Goal: Information Seeking & Learning: Understand process/instructions

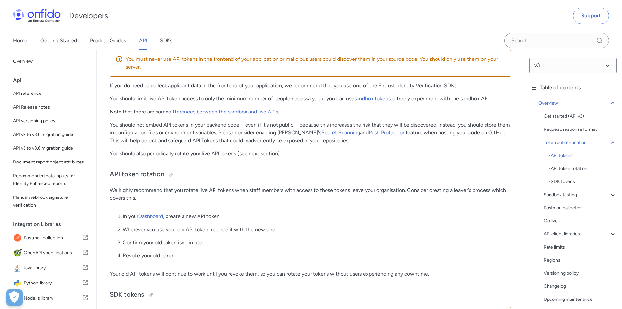
scroll to position [381, 0]
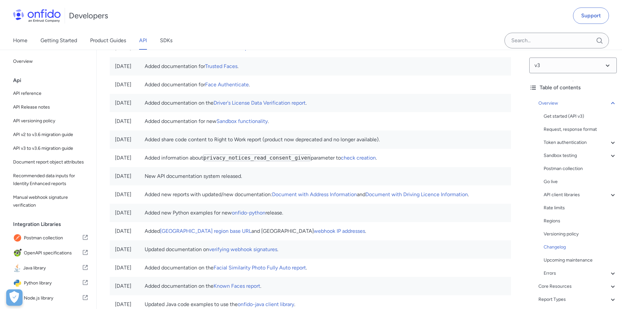
scroll to position [3603, 0]
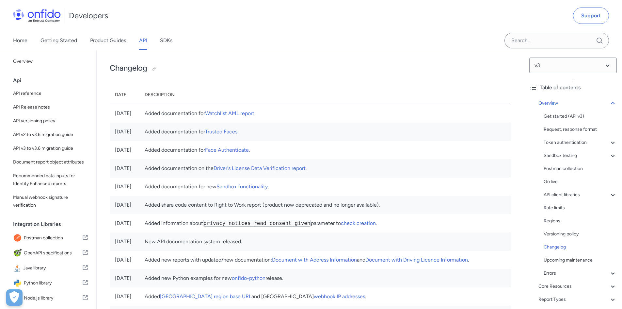
click at [277, 196] on td "Added documentation for new Sandbox functionality ." at bounding box center [326, 186] width 372 height 18
click at [268, 190] on link "Sandbox functionality" at bounding box center [242, 186] width 51 height 6
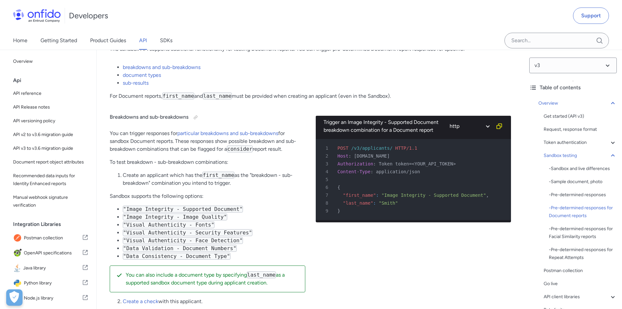
scroll to position [1533, 0]
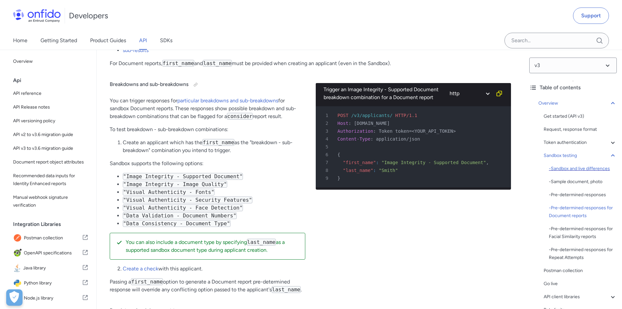
click at [585, 169] on div "- Sandbox and live differences" at bounding box center [583, 169] width 68 height 8
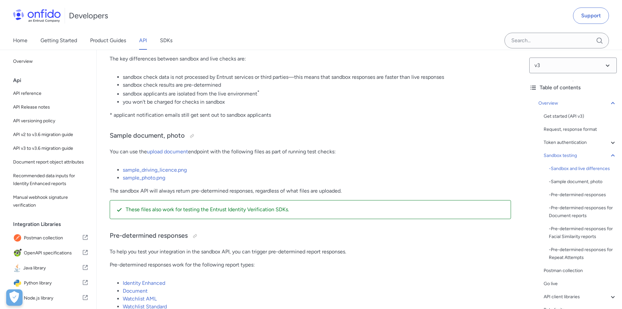
scroll to position [805, 0]
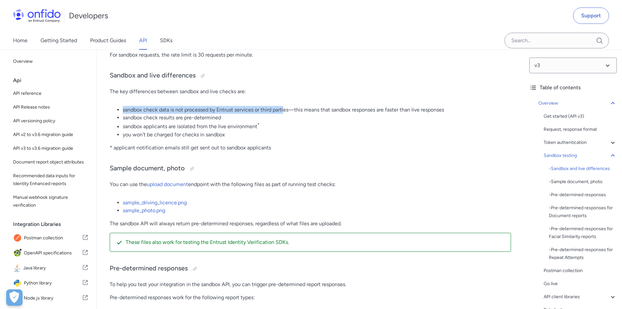
drag, startPoint x: 138, startPoint y: 110, endPoint x: 286, endPoint y: 111, distance: 147.7
click at [286, 111] on li "sandbox check data is not processed by Entrust services or third parties—this m…" at bounding box center [317, 110] width 389 height 8
click at [269, 116] on li "sandbox check results are pre-determined" at bounding box center [317, 118] width 389 height 8
drag, startPoint x: 269, startPoint y: 116, endPoint x: 116, endPoint y: 117, distance: 153.3
click at [116, 117] on ul "sandbox check data is not processed by Entrust services or third parties—this m…" at bounding box center [311, 122] width 402 height 32
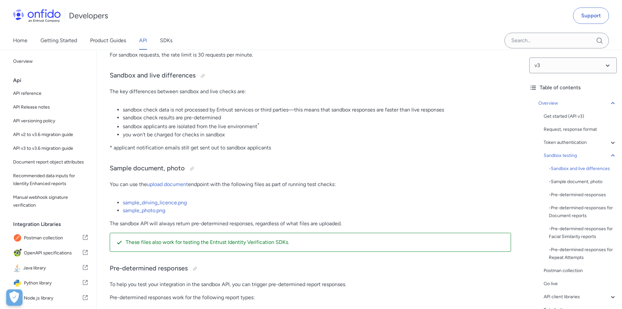
click at [121, 130] on ul "sandbox check data is not processed by Entrust services or third parties—this m…" at bounding box center [311, 122] width 402 height 32
drag, startPoint x: 120, startPoint y: 126, endPoint x: 265, endPoint y: 123, distance: 145.1
click at [265, 123] on ul "sandbox check data is not processed by Entrust services or third parties—this m…" at bounding box center [311, 122] width 402 height 32
click at [265, 123] on li "sandbox applicants are isolated from the live environment *" at bounding box center [317, 126] width 389 height 9
drag, startPoint x: 268, startPoint y: 124, endPoint x: 124, endPoint y: 126, distance: 144.1
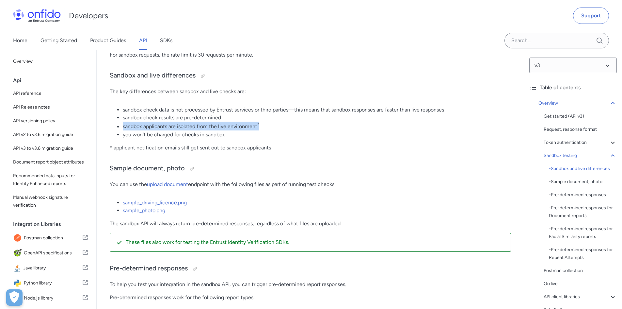
click at [124, 126] on li "sandbox applicants are isolated from the live environment *" at bounding box center [317, 126] width 389 height 9
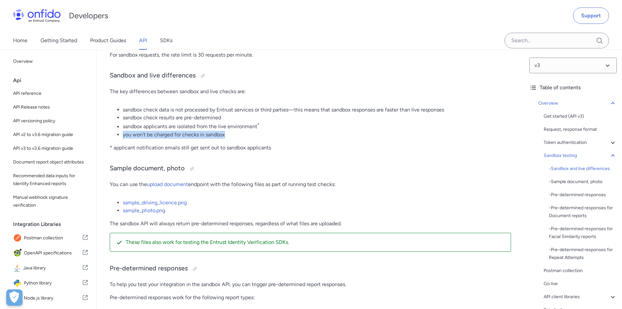
drag, startPoint x: 124, startPoint y: 136, endPoint x: 244, endPoint y: 137, distance: 120.6
click at [244, 137] on li "you won't be charged for checks in sandbox" at bounding box center [317, 135] width 389 height 8
click at [232, 146] on p "* applicant notification emails still get sent out to sandbox applicants" at bounding box center [311, 148] width 402 height 8
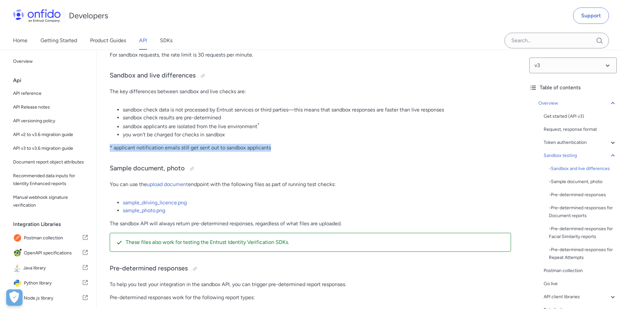
drag, startPoint x: 110, startPoint y: 147, endPoint x: 287, endPoint y: 145, distance: 176.8
click at [287, 145] on p "* applicant notification emails still get sent out to sandbox applicants" at bounding box center [311, 148] width 402 height 8
click at [288, 145] on p "* applicant notification emails still get sent out to sandbox applicants" at bounding box center [311, 148] width 402 height 8
click at [578, 232] on div "- Pre-determined responses for Facial Similarity reports" at bounding box center [583, 233] width 68 height 16
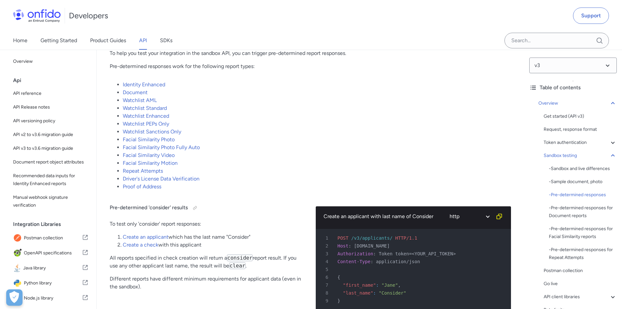
scroll to position [873, 0]
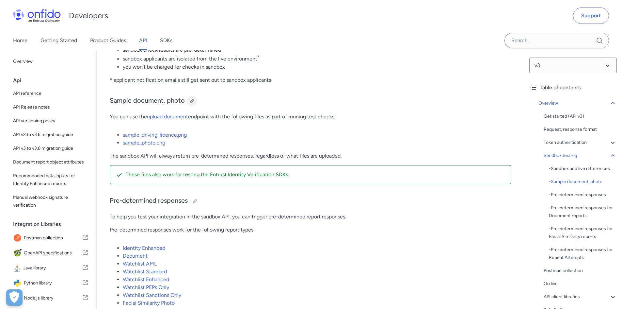
click at [192, 100] on div at bounding box center [192, 100] width 5 height 5
click at [306, 55] on li "sandbox applicants are isolated from the live environment *" at bounding box center [317, 58] width 389 height 9
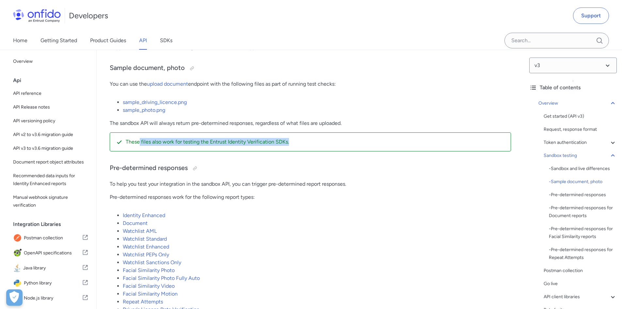
drag, startPoint x: 140, startPoint y: 142, endPoint x: 323, endPoint y: 148, distance: 183.1
click at [323, 148] on div "These files also work for testing the Entrust Identity Verification SDKs." at bounding box center [311, 141] width 402 height 19
click at [320, 144] on p "These files also work for testing the Entrust Identity Verification SDKs." at bounding box center [316, 142] width 380 height 8
drag, startPoint x: 320, startPoint y: 144, endPoint x: 150, endPoint y: 144, distance: 169.9
click at [150, 144] on p "These files also work for testing the Entrust Identity Verification SDKs." at bounding box center [316, 142] width 380 height 8
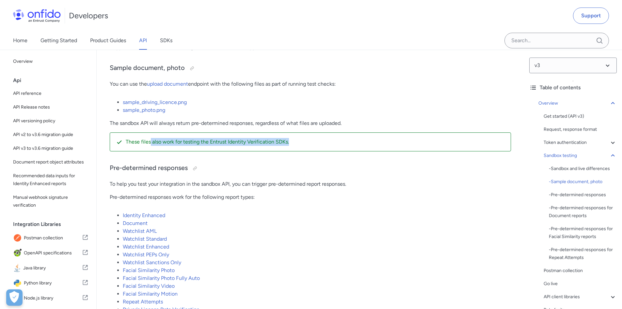
click at [150, 144] on p "These files also work for testing the Entrust Identity Verification SDKs." at bounding box center [316, 142] width 380 height 8
drag, startPoint x: 111, startPoint y: 165, endPoint x: 254, endPoint y: 165, distance: 143.4
click at [254, 165] on h3 "Pre-determined responses" at bounding box center [311, 168] width 402 height 10
click at [255, 165] on h3 "Pre-determined responses" at bounding box center [311, 168] width 402 height 10
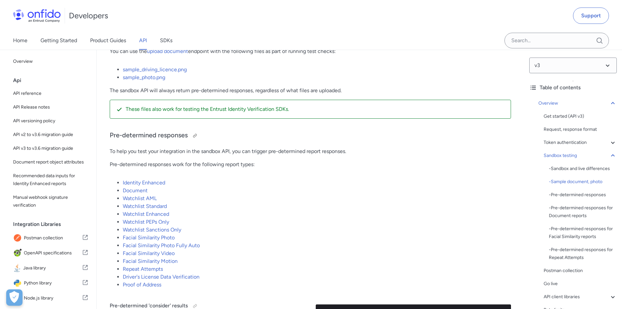
scroll to position [971, 0]
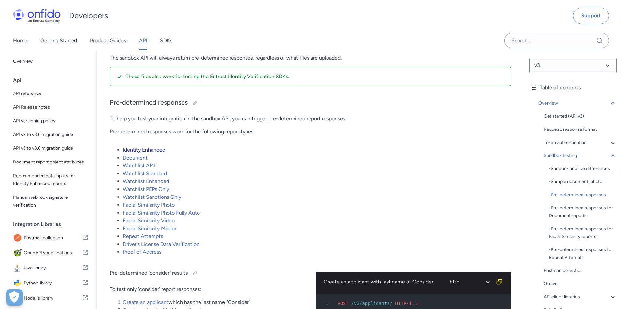
click at [155, 148] on link "Identity Enhanced" at bounding box center [144, 150] width 42 height 6
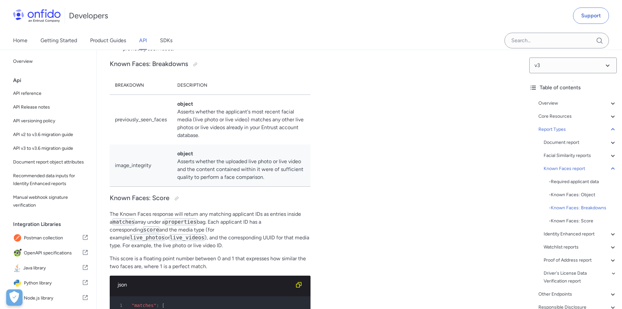
scroll to position [23753, 0]
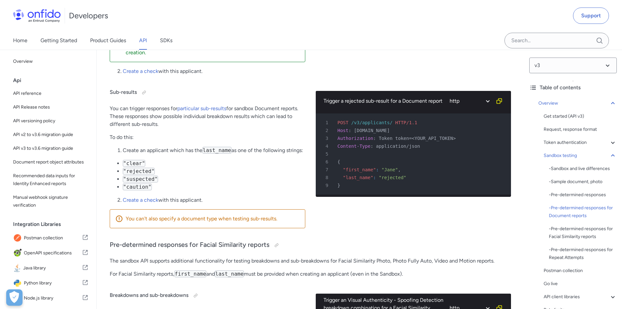
scroll to position [2147, 0]
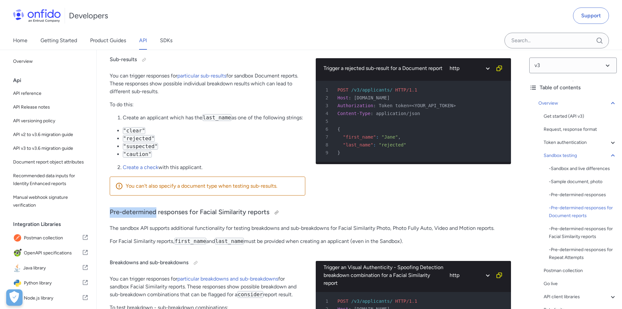
drag, startPoint x: 110, startPoint y: 206, endPoint x: 155, endPoint y: 205, distance: 45.4
click at [155, 207] on h3 "Pre-determined responses for Facial Similarity reports" at bounding box center [311, 212] width 402 height 10
copy h3 "Pre-determined"
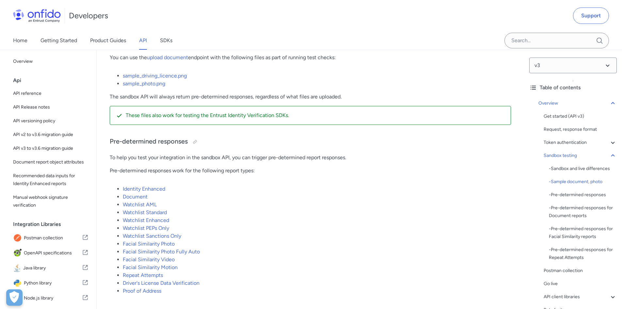
scroll to position [997, 0]
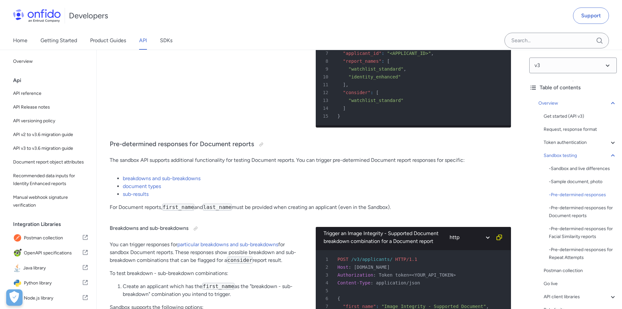
scroll to position [1422, 0]
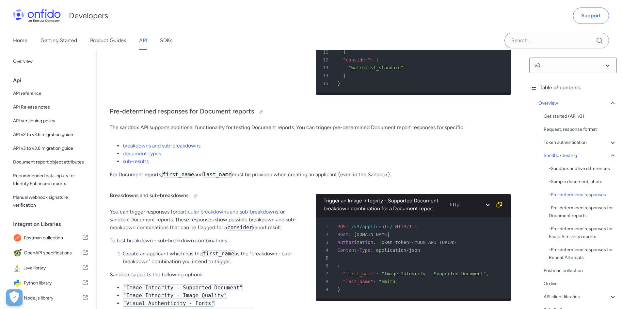
click at [438, 25] on div "Developers Support" at bounding box center [311, 15] width 622 height 31
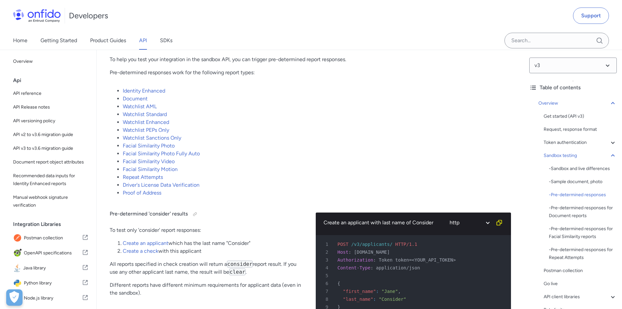
scroll to position [1095, 0]
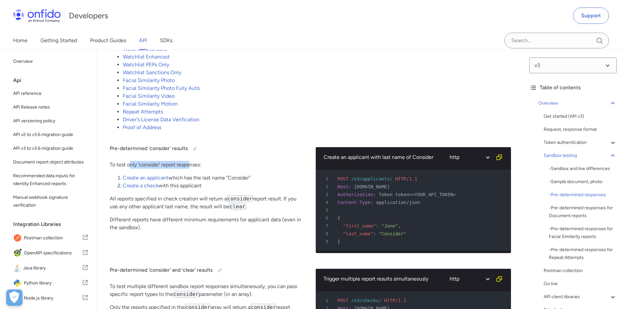
drag, startPoint x: 131, startPoint y: 163, endPoint x: 190, endPoint y: 161, distance: 59.2
click at [190, 161] on p "To test only 'consider' report responses:" at bounding box center [208, 165] width 196 height 8
click at [197, 160] on div "Pre-determined 'consider' results To test only 'consider' report responses: Cre…" at bounding box center [208, 198] width 196 height 122
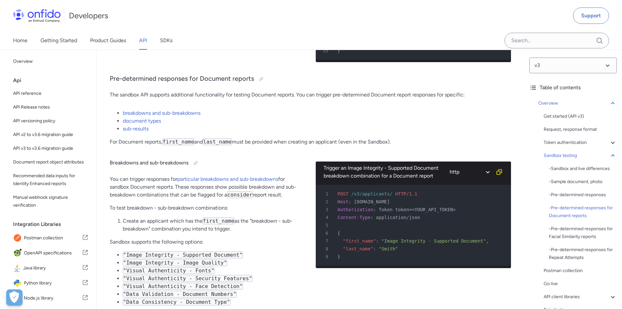
scroll to position [1487, 0]
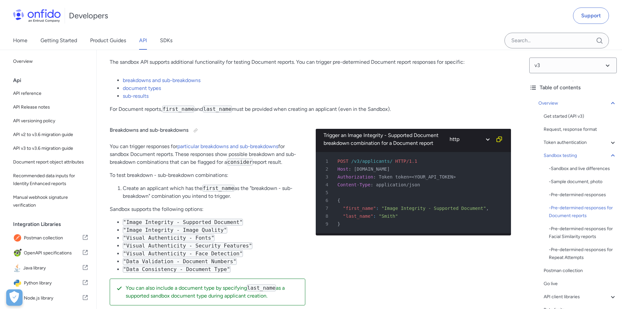
click at [277, 273] on li ""Data Consistency - Document Type"" at bounding box center [214, 269] width 183 height 8
click at [16, 297] on icon "Open Preferences" at bounding box center [13, 297] width 9 height 12
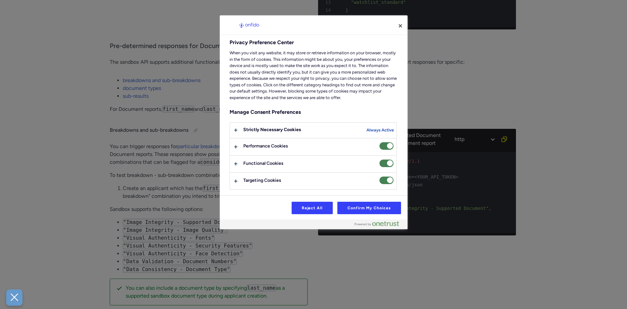
click at [435, 112] on div at bounding box center [313, 154] width 627 height 309
click at [404, 27] on button "Close" at bounding box center [400, 26] width 14 height 14
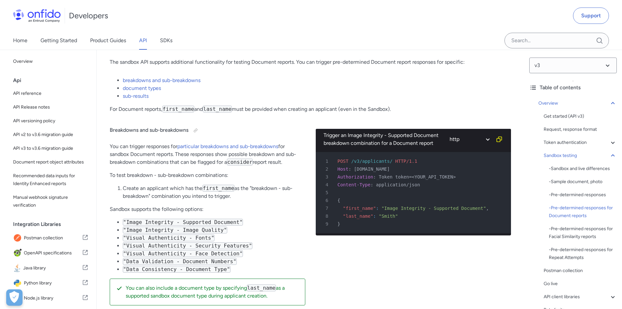
click at [417, 84] on li "breakdowns and sub-breakdowns" at bounding box center [317, 80] width 389 height 8
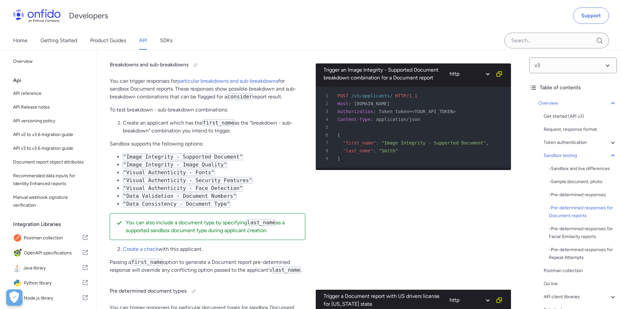
scroll to position [1520, 0]
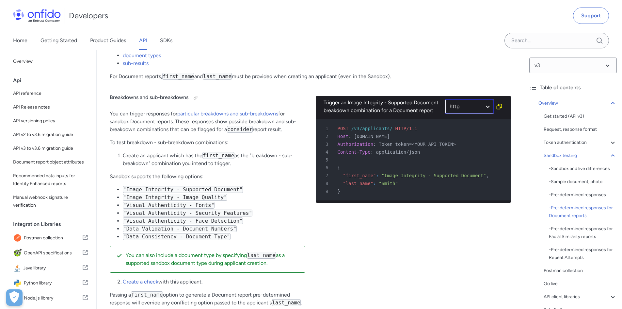
click at [450, 114] on select "http bash" at bounding box center [469, 106] width 49 height 15
select select "bash"
click at [445, 99] on select "http bash" at bounding box center [469, 106] width 49 height 15
select select "bash"
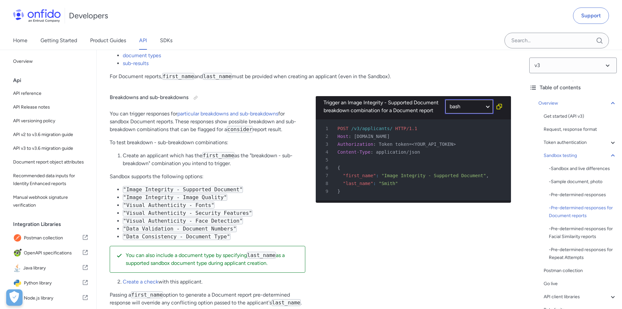
select select "bash"
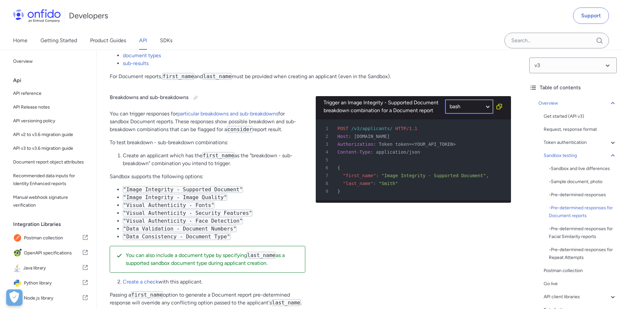
select select "bash"
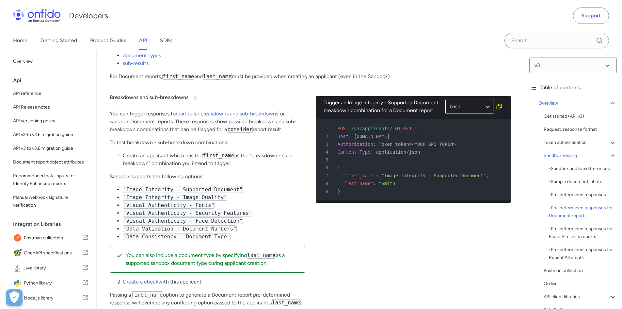
select select "bash"
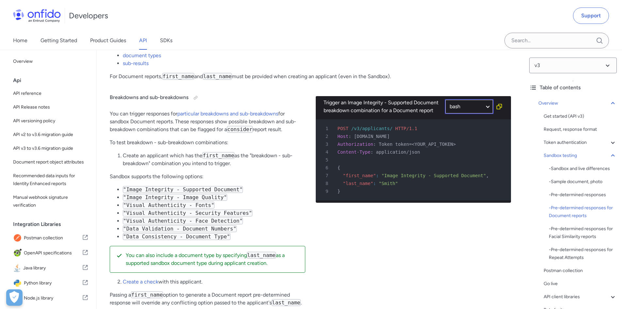
select select "bash"
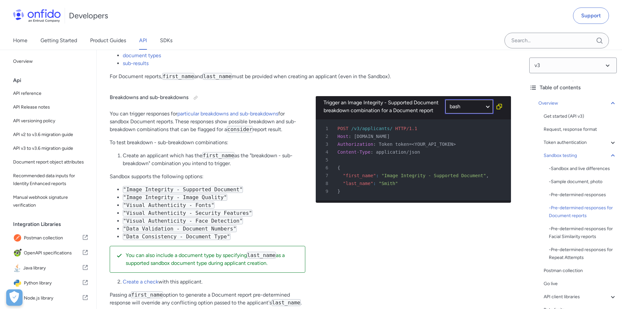
select select "bash"
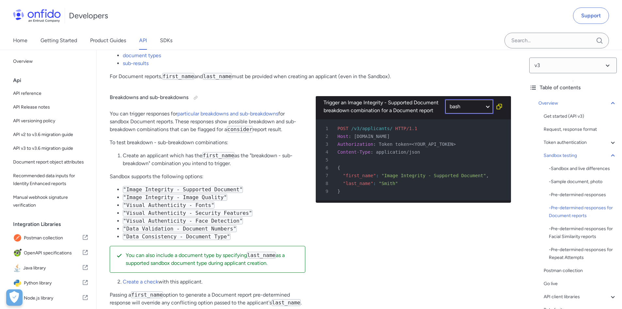
select select "bash"
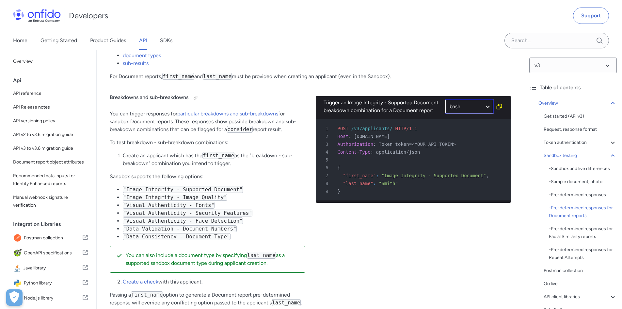
select select "bash"
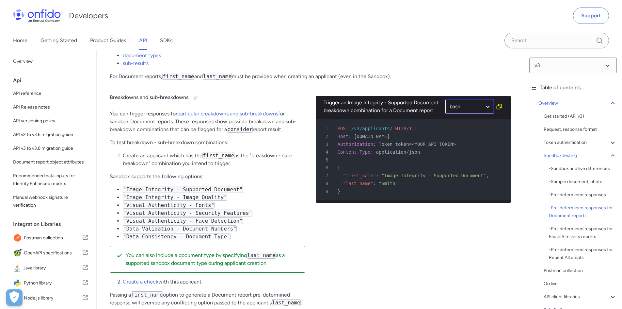
select select "bash"
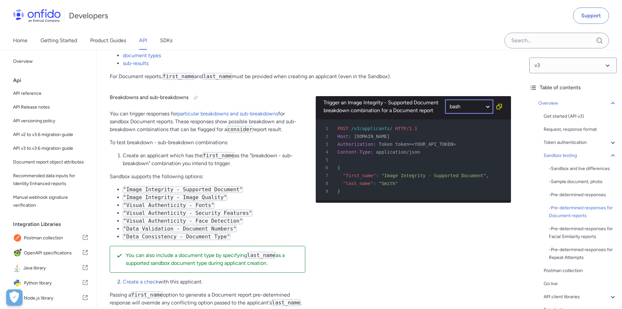
select select "bash"
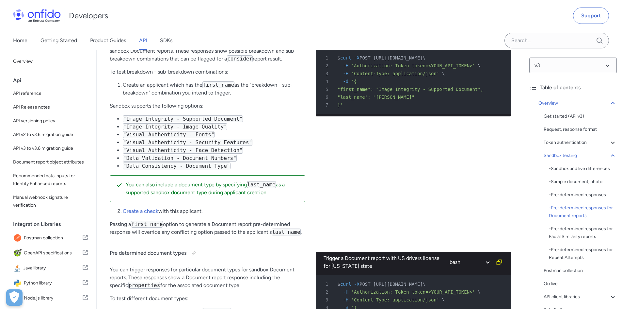
scroll to position [1505, 0]
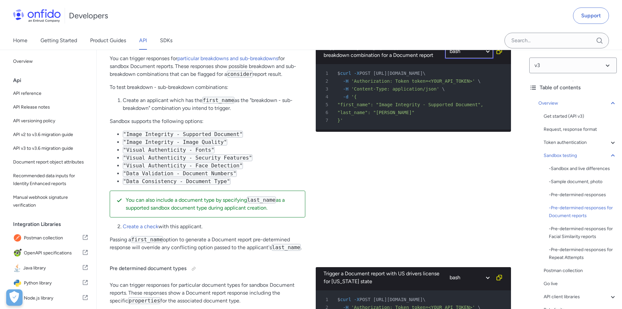
click at [466, 59] on select "http bash" at bounding box center [469, 51] width 49 height 15
select select "http"
click at [445, 59] on select "http bash" at bounding box center [469, 51] width 49 height 15
select select "http"
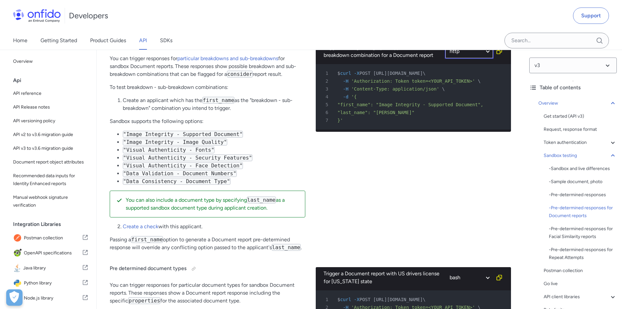
select select "http"
select select "ruby"
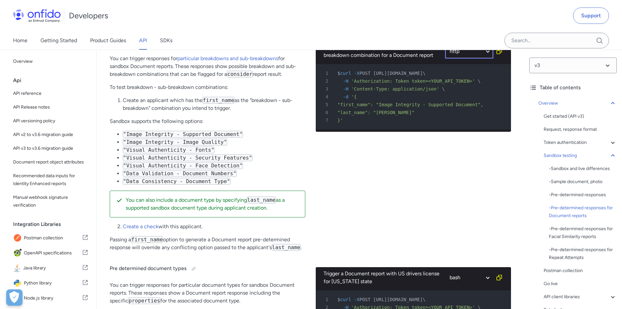
select select "http"
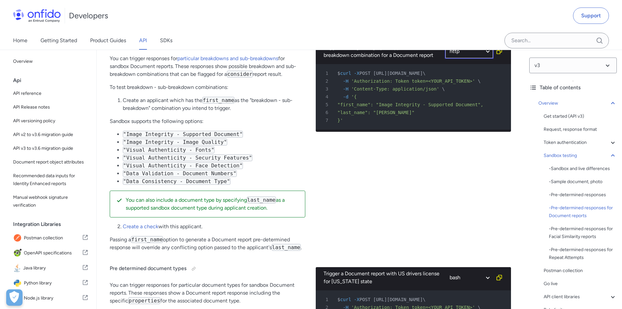
select select "http"
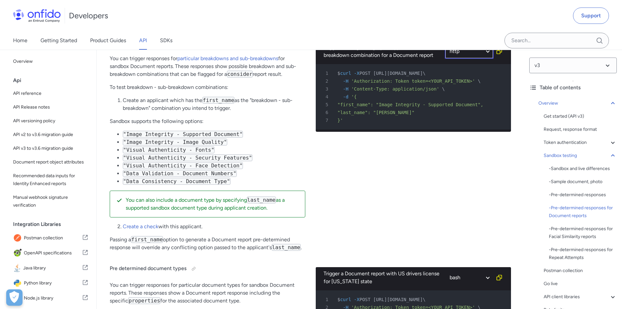
select select "http"
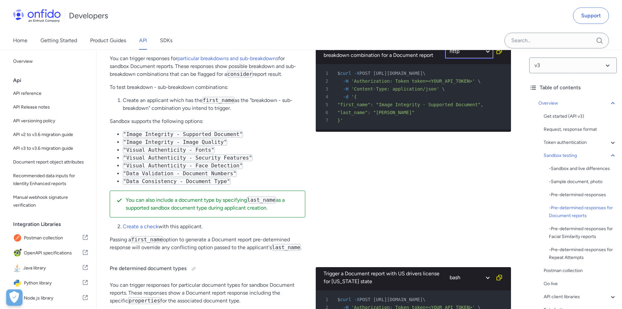
select select "http"
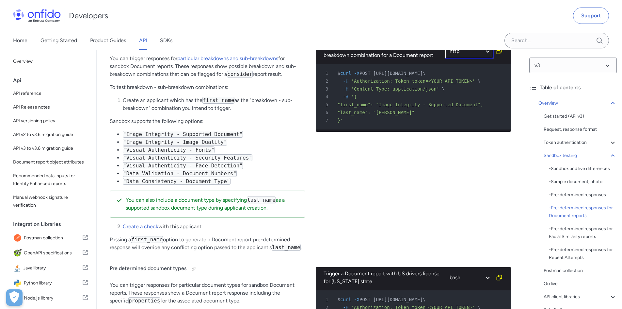
select select "http"
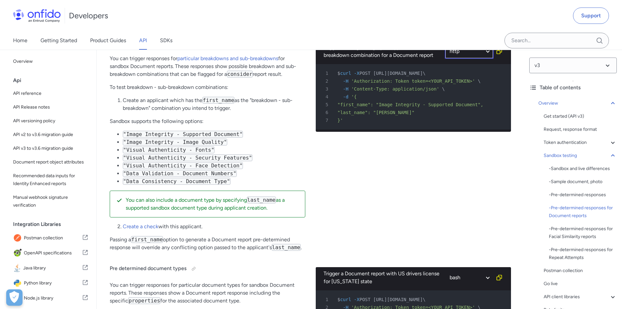
select select "http"
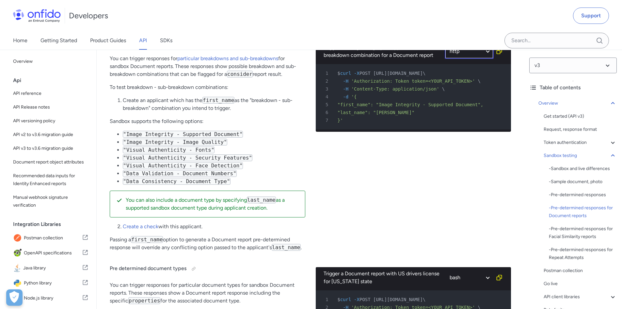
select select "http"
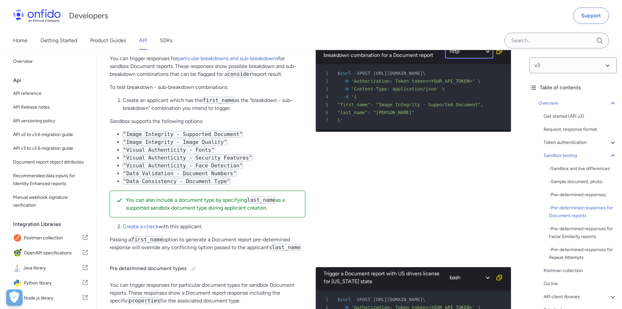
select select "http"
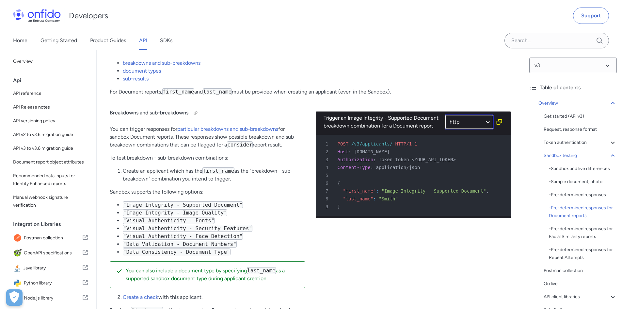
scroll to position [1520, 0]
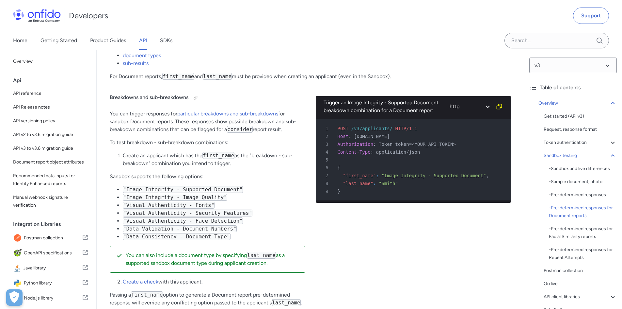
drag, startPoint x: 130, startPoint y: 126, endPoint x: 306, endPoint y: 123, distance: 176.5
click at [306, 123] on div "Breakdowns and sub-breakdowns You can trigger responses for particular breakdow…" at bounding box center [311, 199] width 402 height 226
click at [302, 124] on p "You can trigger responses for particular breakdowns and sub-breakdowns for sand…" at bounding box center [208, 122] width 196 height 24
drag, startPoint x: 161, startPoint y: 132, endPoint x: 280, endPoint y: 134, distance: 118.6
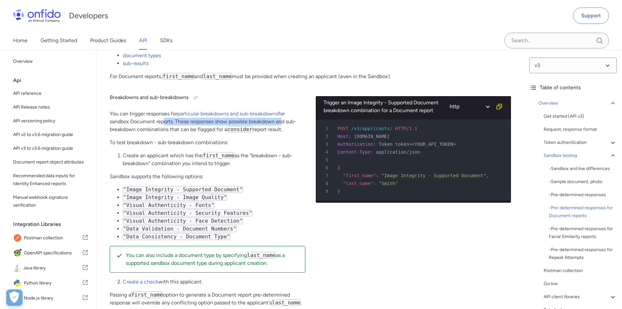
click at [280, 133] on p "You can trigger responses for particular breakdowns and sub-breakdowns for sand…" at bounding box center [208, 122] width 196 height 24
click at [290, 133] on p "You can trigger responses for particular breakdowns and sub-breakdowns for sand…" at bounding box center [208, 122] width 196 height 24
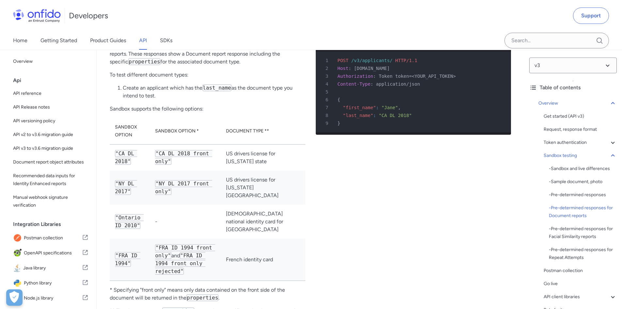
scroll to position [1847, 0]
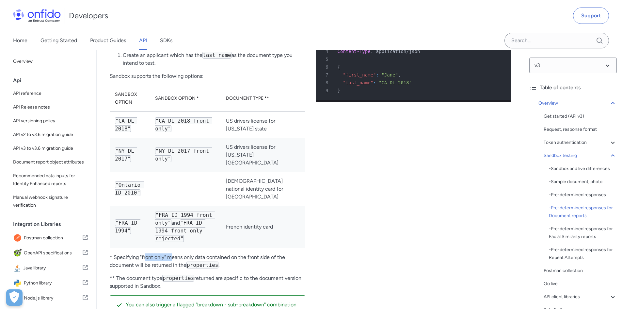
drag, startPoint x: 146, startPoint y: 251, endPoint x: 171, endPoint y: 249, distance: 25.3
click at [171, 253] on p "* Specifying "front only" means only data contained on the front side of the do…" at bounding box center [208, 261] width 196 height 16
click at [221, 253] on p "* Specifying "front only" means only data contained on the front side of the do…" at bounding box center [208, 261] width 196 height 16
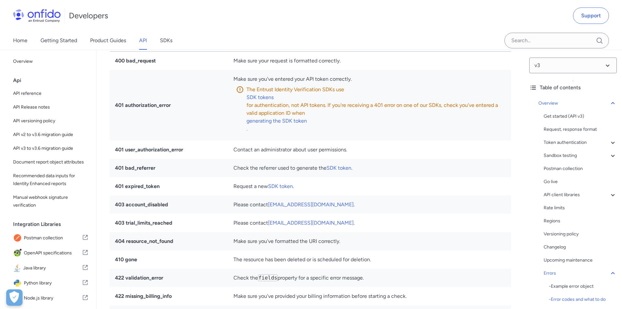
scroll to position [4330, 0]
